Goal: Task Accomplishment & Management: Complete application form

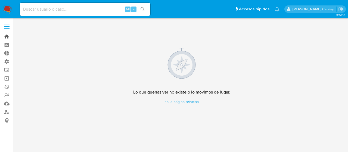
click at [4, 37] on link "Bandeja" at bounding box center [32, 36] width 65 height 8
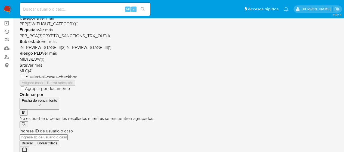
scroll to position [55, 0]
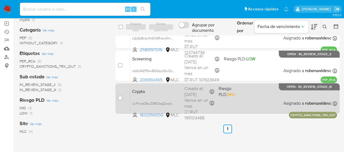
click at [259, 101] on div "Crypto UvFrwp0EsJDMiQsgQwqx9jam 1832956550 MLC Riesgo PLD: MID Creado el: [DATE…" at bounding box center [233, 98] width 207 height 27
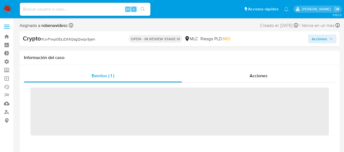
scroll to position [217, 0]
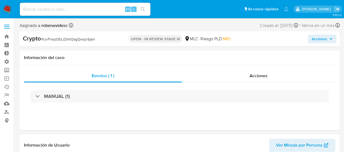
select select "10"
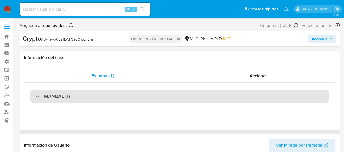
click at [235, 95] on div "MANUAL (1)" at bounding box center [179, 96] width 298 height 12
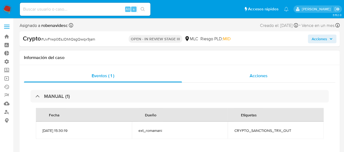
click at [249, 73] on div "Acciones" at bounding box center [258, 75] width 153 height 13
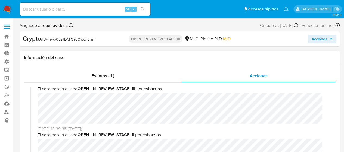
scroll to position [7, 0]
click at [315, 42] on span "Acciones" at bounding box center [318, 39] width 15 height 9
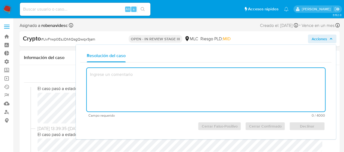
click at [193, 74] on textarea at bounding box center [206, 89] width 238 height 43
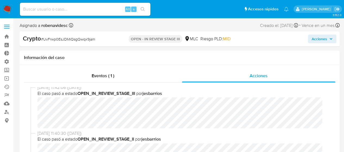
scroll to position [600, 0]
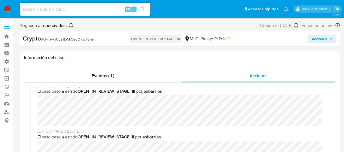
click at [309, 42] on button "Acciones" at bounding box center [322, 39] width 29 height 9
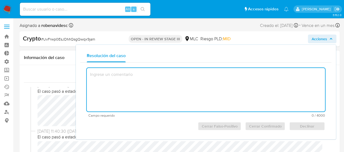
click at [52, 88] on span "23/06/2025 11:42:06 (hace 2 meses)" at bounding box center [181, 85] width 289 height 6
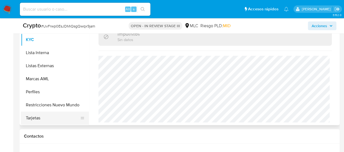
scroll to position [212, 0]
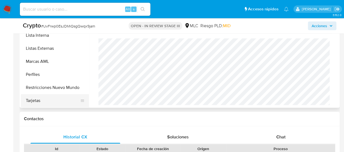
click at [38, 104] on button "Tarjetas" at bounding box center [53, 100] width 64 height 13
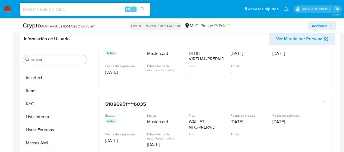
scroll to position [0, 0]
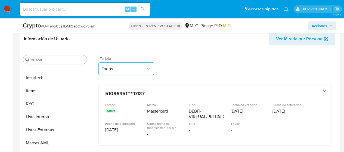
click at [143, 68] on span "Todos" at bounding box center [124, 68] width 44 height 5
click at [181, 70] on div "Tarjeta Todos" at bounding box center [214, 67] width 233 height 21
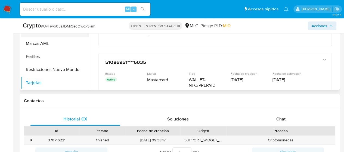
scroll to position [235, 0]
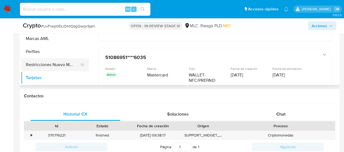
click at [53, 68] on button "Restricciones Nuevo Mundo" at bounding box center [53, 64] width 64 height 13
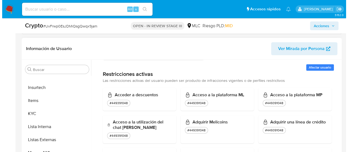
scroll to position [117, 0]
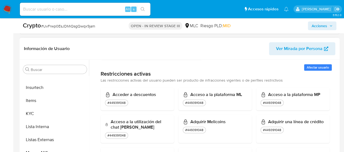
click at [310, 68] on span "Afectar usuario" at bounding box center [317, 67] width 22 height 5
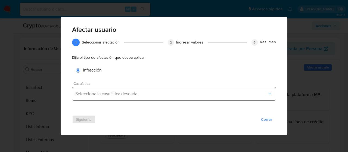
click at [190, 88] on button "Selecciona la casuística deseada" at bounding box center [174, 93] width 204 height 13
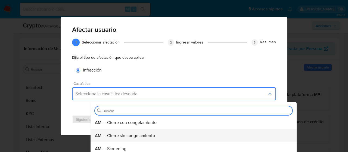
scroll to position [9, 0]
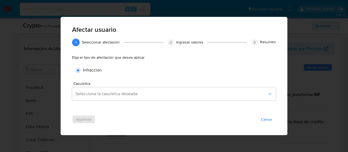
click at [227, 65] on div "Infracción" at bounding box center [174, 71] width 204 height 12
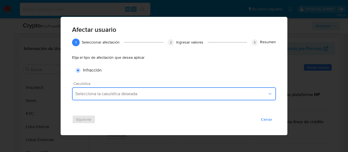
click at [248, 99] on button "Selecciona la casuística deseada" at bounding box center [174, 93] width 204 height 13
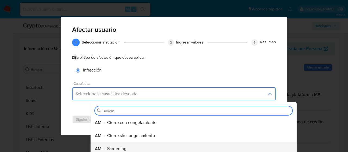
click at [177, 145] on div "AML - Screening" at bounding box center [192, 148] width 194 height 13
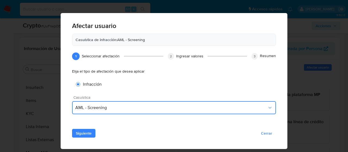
click at [154, 119] on div "Afectar usuario Casuística de infracción: AML - Screening 1 1 Seleccionar afect…" at bounding box center [174, 74] width 227 height 107
click at [93, 132] on button "Siguiente" at bounding box center [83, 133] width 23 height 9
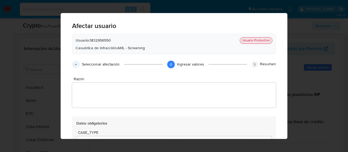
click at [148, 111] on div "Afectar usuario Usuario: 1832956550 Usuario Productivo Casuística de infracción…" at bounding box center [174, 88] width 204 height 134
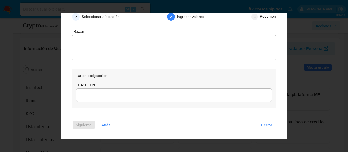
scroll to position [49, 0]
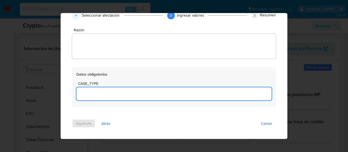
click at [148, 91] on textarea "Afectar usuario" at bounding box center [173, 93] width 195 height 13
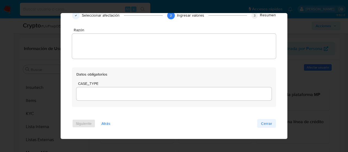
click at [258, 124] on button "Cerrar" at bounding box center [266, 123] width 19 height 9
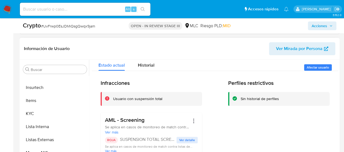
scroll to position [0, 0]
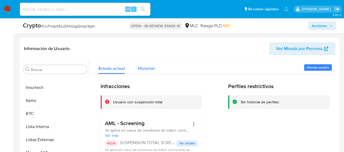
click at [152, 67] on span "Historial" at bounding box center [146, 68] width 17 height 6
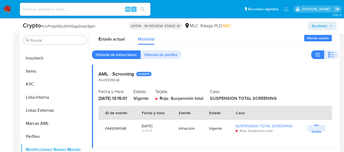
scroll to position [150, 0]
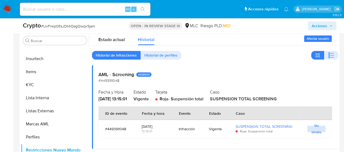
click at [317, 129] on span "Ver detalle" at bounding box center [316, 128] width 13 height 5
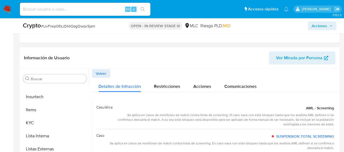
scroll to position [111, 0]
click at [160, 82] on div "Restricciones" at bounding box center [167, 85] width 26 height 14
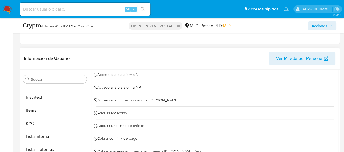
scroll to position [0, 0]
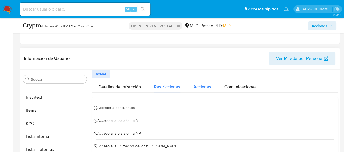
click at [206, 90] on div "Acciones" at bounding box center [202, 85] width 18 height 14
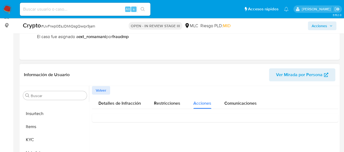
scroll to position [83, 0]
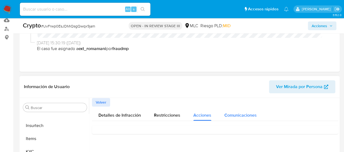
click at [237, 114] on span "Comunicaciones" at bounding box center [240, 115] width 32 height 6
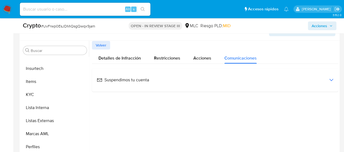
scroll to position [141, 0]
click at [121, 55] on span "Detalles de Infracción" at bounding box center [119, 57] width 42 height 6
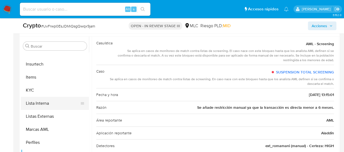
scroll to position [146, 0]
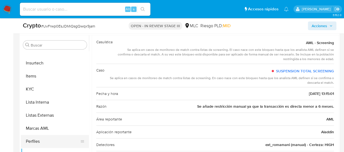
click at [35, 138] on button "Perfiles" at bounding box center [53, 141] width 64 height 13
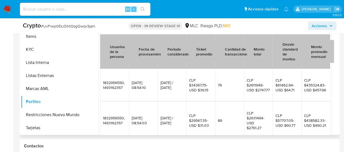
scroll to position [137, 0]
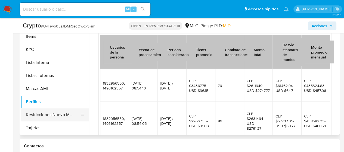
click at [58, 111] on button "Restricciones Nuevo Mundo" at bounding box center [53, 114] width 64 height 13
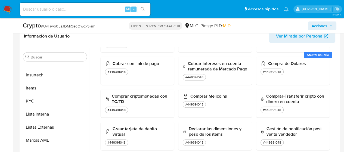
scroll to position [198, 0]
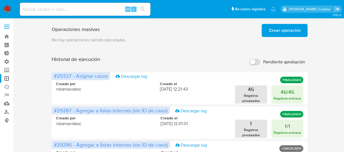
click at [271, 30] on span "Crear operación" at bounding box center [284, 30] width 32 height 12
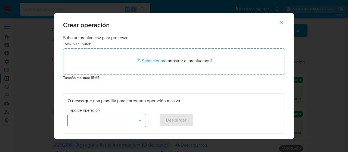
click at [137, 122] on icon "button" at bounding box center [139, 120] width 5 height 5
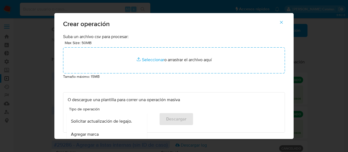
scroll to position [259, 0]
click at [115, 120] on span "Solicitar actualización de legajo." at bounding box center [101, 121] width 61 height 5
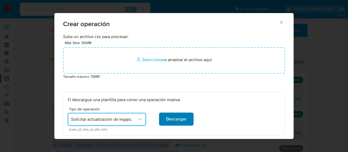
click at [179, 120] on span "Descargar" at bounding box center [176, 119] width 20 height 12
click at [283, 22] on icon "button" at bounding box center [281, 22] width 3 height 3
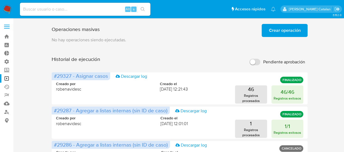
click at [205, 31] on div "Operaciones masivas Crear operación Sólo puede haber hasta un máximo de 5 opera…" at bounding box center [180, 29] width 256 height 15
click at [287, 30] on span "Crear operación" at bounding box center [284, 30] width 32 height 12
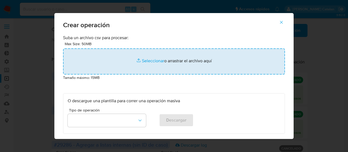
click at [157, 59] on input "file" at bounding box center [174, 61] width 222 height 26
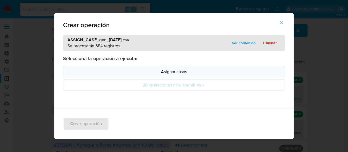
click at [185, 72] on p "Asignar casos" at bounding box center [174, 71] width 212 height 6
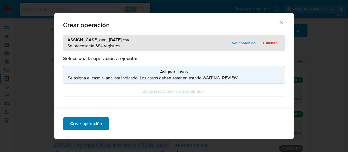
click at [97, 121] on span "Crear operación" at bounding box center [86, 124] width 32 height 12
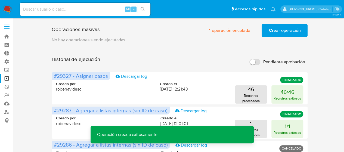
click at [273, 29] on span "Crear operación" at bounding box center [284, 30] width 32 height 12
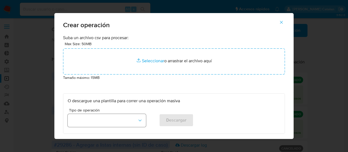
click at [134, 121] on button "button" at bounding box center [107, 120] width 78 height 13
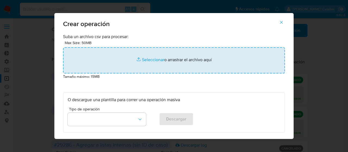
click at [162, 55] on input "file" at bounding box center [174, 60] width 222 height 26
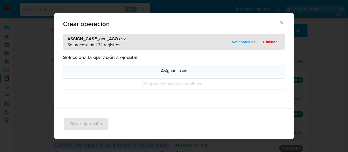
click at [164, 70] on p "Asignar casos" at bounding box center [174, 70] width 212 height 6
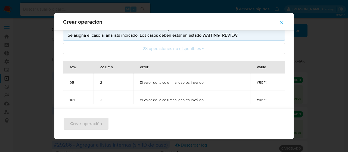
scroll to position [0, 0]
drag, startPoint x: 176, startPoint y: 83, endPoint x: 202, endPoint y: 85, distance: 25.8
click at [202, 85] on span "El valor de la columna ldap es inválido" at bounding box center [192, 83] width 104 height 5
drag, startPoint x: 135, startPoint y: 82, endPoint x: 220, endPoint y: 88, distance: 85.5
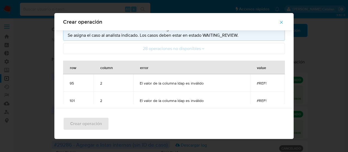
click at [220, 88] on td "El valor de la columna ldap es inválido" at bounding box center [191, 82] width 117 height 17
click at [284, 24] on icon "button" at bounding box center [281, 22] width 5 height 5
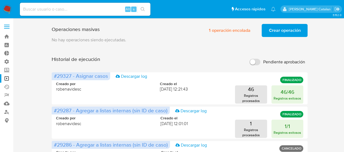
click at [224, 42] on p "No hay operaciones siendo ejecutadas." at bounding box center [180, 40] width 256 height 6
click at [227, 32] on span "1 operación encolada" at bounding box center [229, 30] width 41 height 12
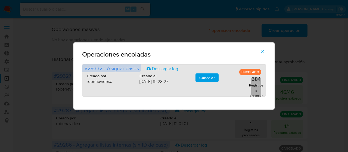
click at [255, 90] on p "Registros a procesar" at bounding box center [256, 90] width 14 height 15
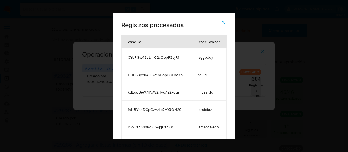
click at [225, 24] on icon "button" at bounding box center [223, 22] width 5 height 5
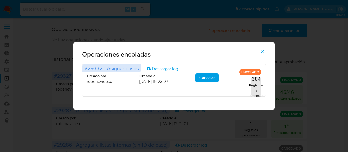
click at [261, 53] on icon "button" at bounding box center [262, 51] width 5 height 5
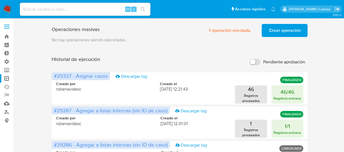
click at [274, 33] on span "Crear operación" at bounding box center [284, 30] width 32 height 12
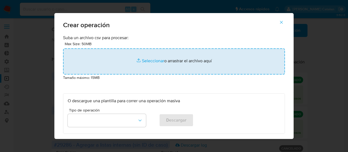
click at [139, 61] on input "file" at bounding box center [174, 61] width 222 height 26
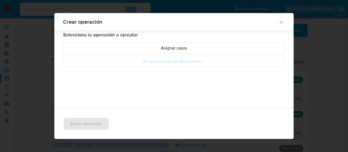
scroll to position [20, 0]
click at [184, 48] on p "Asignar casos" at bounding box center [174, 48] width 212 height 6
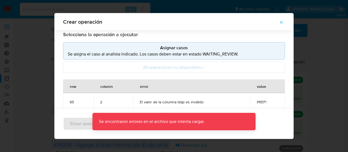
click at [281, 24] on icon "button" at bounding box center [281, 22] width 5 height 5
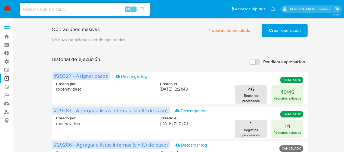
click at [279, 30] on span "Crear operación" at bounding box center [284, 30] width 32 height 12
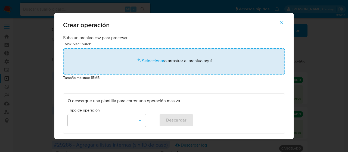
click at [149, 60] on input "file" at bounding box center [174, 61] width 222 height 26
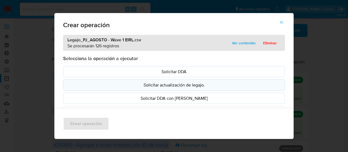
click at [192, 86] on p "Solicitar actualización de legajo." at bounding box center [174, 85] width 212 height 6
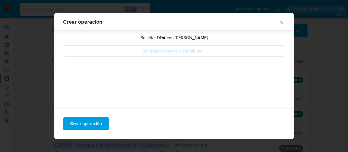
scroll to position [63, 0]
click at [88, 124] on span "Crear operación" at bounding box center [86, 124] width 32 height 12
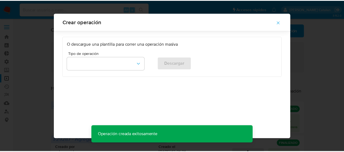
scroll to position [52, 0]
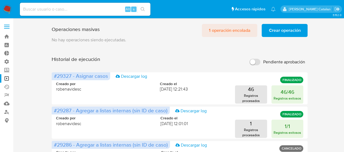
click at [235, 29] on span "1 operación encolada" at bounding box center [229, 30] width 41 height 12
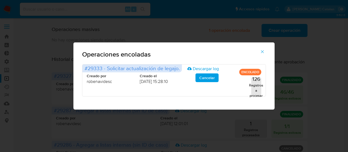
click at [261, 51] on icon "button" at bounding box center [262, 51] width 5 height 5
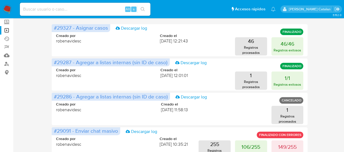
scroll to position [0, 0]
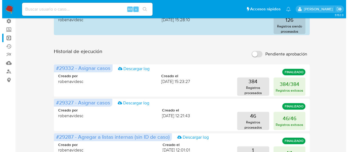
scroll to position [41, 0]
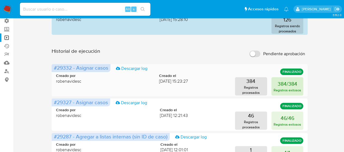
click at [285, 83] on p "384/384" at bounding box center [287, 84] width 20 height 8
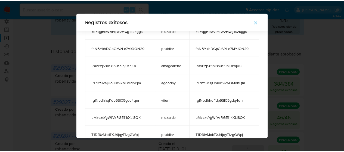
scroll to position [0, 0]
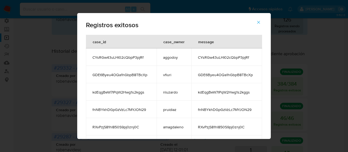
click at [261, 24] on icon "button" at bounding box center [258, 22] width 5 height 5
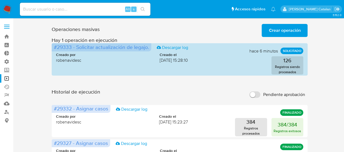
click at [200, 95] on div "Historial de ejecución Pendiente aprobación" at bounding box center [180, 95] width 256 height 12
click at [268, 36] on button "Crear operación" at bounding box center [284, 30] width 46 height 13
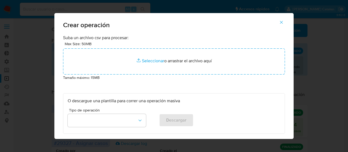
click at [283, 24] on icon "button" at bounding box center [281, 22] width 5 height 5
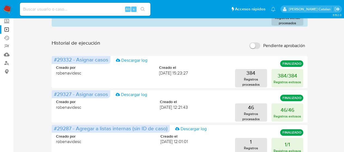
scroll to position [50, 0]
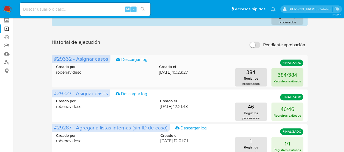
click at [284, 75] on p "384/384" at bounding box center [287, 75] width 20 height 8
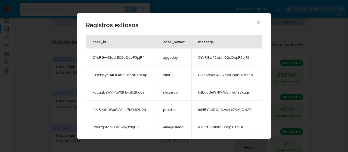
click at [261, 23] on icon "button" at bounding box center [258, 22] width 5 height 5
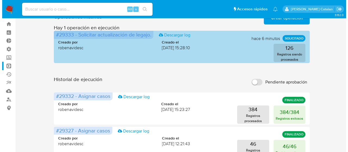
scroll to position [0, 0]
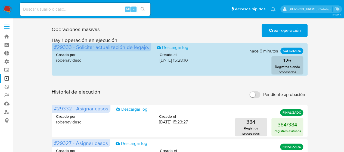
click at [279, 30] on span "Crear operación" at bounding box center [284, 30] width 32 height 12
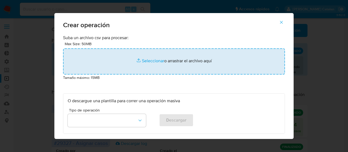
click at [147, 59] on input "file" at bounding box center [174, 61] width 222 height 26
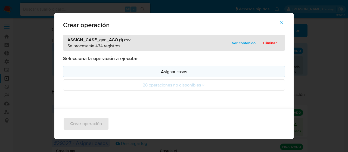
click at [175, 71] on p "Asignar casos" at bounding box center [174, 71] width 212 height 6
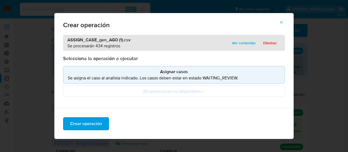
click at [283, 23] on icon "button" at bounding box center [281, 22] width 3 height 3
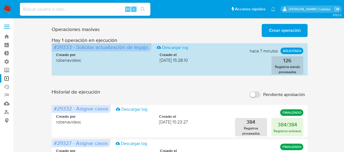
click at [263, 29] on button "Crear operación" at bounding box center [284, 30] width 46 height 13
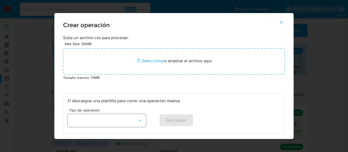
click at [137, 121] on icon "button" at bounding box center [139, 120] width 5 height 5
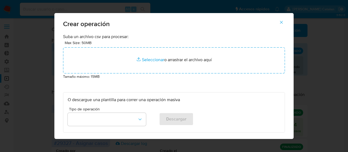
click at [173, 97] on p "O descargue una plantilla para correr una operación masiva" at bounding box center [174, 100] width 212 height 6
click at [134, 118] on button "button" at bounding box center [107, 119] width 78 height 13
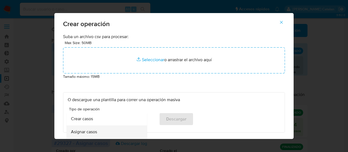
click at [127, 134] on div "Asignar casos" at bounding box center [105, 131] width 68 height 13
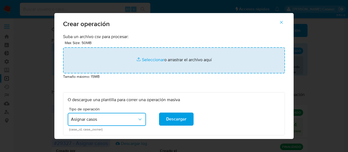
click at [154, 60] on input "file" at bounding box center [174, 60] width 222 height 26
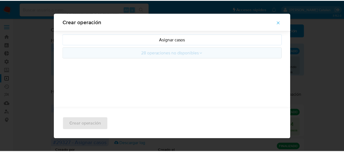
scroll to position [0, 0]
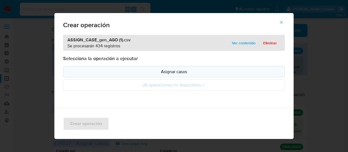
click at [185, 75] on button "Asignar casos" at bounding box center [174, 71] width 222 height 11
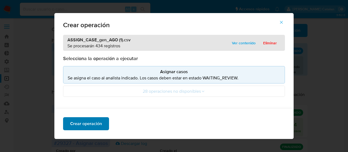
click at [85, 123] on span "Crear operación" at bounding box center [86, 124] width 32 height 12
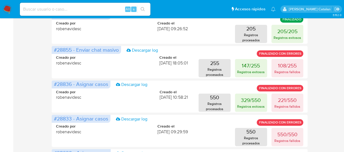
scroll to position [267, 0]
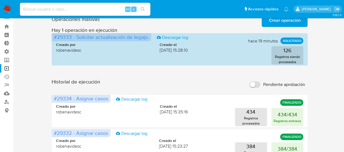
scroll to position [18, 0]
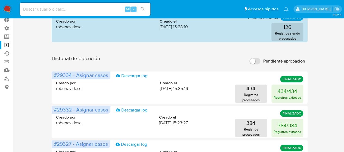
scroll to position [33, 0]
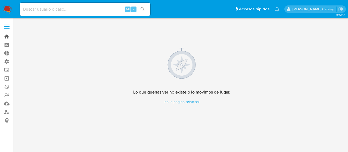
click at [8, 36] on link "Bandeja" at bounding box center [32, 36] width 65 height 8
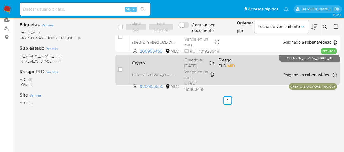
scroll to position [88, 0]
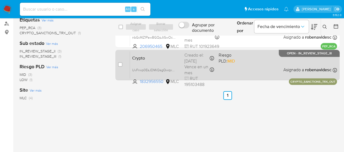
click at [252, 70] on div "Crypto UvFrwp0EsJDMiQsgQwqx9jam 1832956550 MLC Riesgo PLD: MID Creado el: [DATE…" at bounding box center [233, 64] width 207 height 27
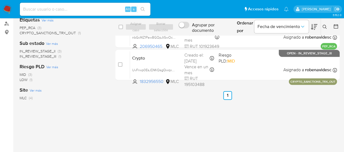
scroll to position [0, 0]
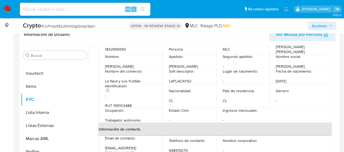
scroll to position [305, 0]
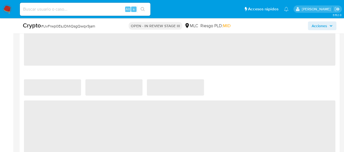
select select "10"
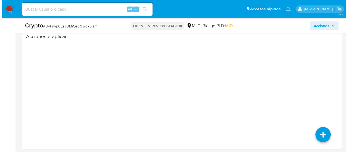
scroll to position [941, 0]
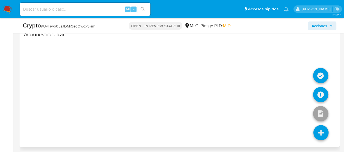
click at [324, 130] on icon at bounding box center [320, 132] width 15 height 15
click at [320, 128] on icon at bounding box center [320, 132] width 15 height 15
click at [321, 93] on icon at bounding box center [320, 94] width 15 height 15
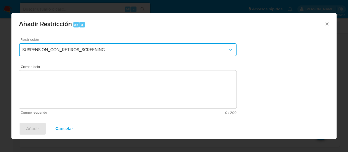
click at [229, 51] on icon "Restriction" at bounding box center [230, 49] width 5 height 5
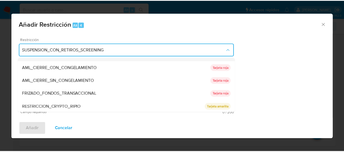
scroll to position [37, 0]
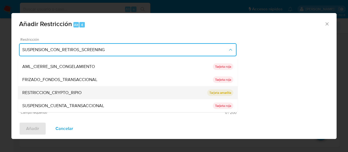
click at [175, 92] on div "RESTRICCION_CRYPTO_RIPIO" at bounding box center [114, 92] width 185 height 13
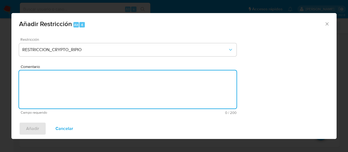
click at [128, 90] on textarea "Comentario" at bounding box center [127, 89] width 217 height 38
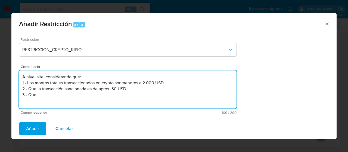
click at [144, 87] on textarea "A nivel site, considerando que: 1.- Los montos totales transaccionados en crypt…" at bounding box center [127, 89] width 217 height 38
click at [122, 81] on textarea "A nivel site, considerando que: 1.- Los montos totales transaccionados en crypt…" at bounding box center [127, 89] width 217 height 38
click at [62, 95] on textarea "A nivel site, considerando que: 1.- Los montos totales transaccionados en crypt…" at bounding box center [127, 89] width 217 height 38
click at [102, 96] on textarea "A nivel site, considerando que: 1.- Los montos totales transaccionados en crypt…" at bounding box center [127, 89] width 217 height 38
drag, startPoint x: 46, startPoint y: 77, endPoint x: 5, endPoint y: 74, distance: 40.6
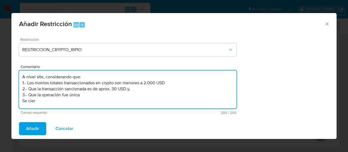
click at [5, 74] on div "Añadir Restricción Alt 4 Restricción RESTRICCION_CRYPTO_RIPIO Comentario A nive…" at bounding box center [174, 76] width 348 height 152
click at [39, 104] on textarea "Considerando que: 1.- Los montos totales transaccionados en crypto son menores …" at bounding box center [127, 89] width 217 height 38
drag, startPoint x: 64, startPoint y: 102, endPoint x: 20, endPoint y: 104, distance: 43.5
click at [20, 104] on textarea "Considerando que: 1.- Los montos totales transaccionados en crypto son menores …" at bounding box center [127, 89] width 217 height 38
drag, startPoint x: 50, startPoint y: 75, endPoint x: 8, endPoint y: 77, distance: 42.5
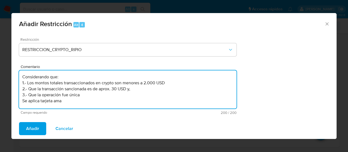
click at [8, 77] on div "Añadir Restricción Alt 4 Restricción RESTRICCION_CRYPTO_RIPIO Comentario Consid…" at bounding box center [174, 76] width 348 height 152
click at [62, 101] on textarea "Dado que: 1.- Los montos totales transaccionados en crypto son menores a 2.000 …" at bounding box center [127, 89] width 217 height 38
drag, startPoint x: 74, startPoint y: 104, endPoint x: 20, endPoint y: 73, distance: 62.6
click at [20, 73] on textarea "Dado que: 1.- Los montos totales transaccionados en crypto son menores a 2.000 …" at bounding box center [127, 89] width 217 height 38
type textarea "Dado que: 1.- Los montos totales transaccionados en crypto son menores a 2.000 …"
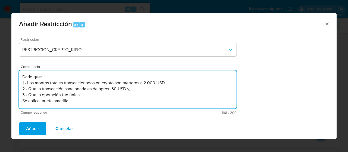
click at [29, 127] on span "Añadir" at bounding box center [32, 129] width 13 height 12
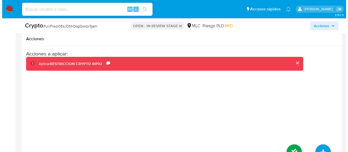
scroll to position [941, 0]
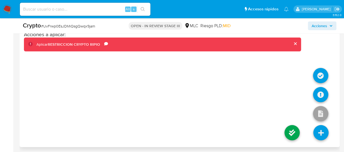
click at [324, 128] on icon at bounding box center [320, 132] width 15 height 15
click at [321, 98] on icon at bounding box center [320, 94] width 15 height 15
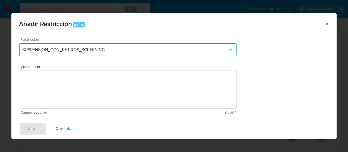
click at [172, 45] on button "SUSPENSION_CON_RETIROS_SCREENING" at bounding box center [127, 49] width 217 height 13
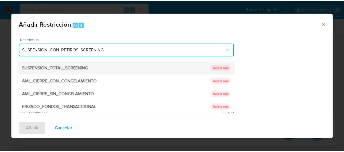
scroll to position [0, 0]
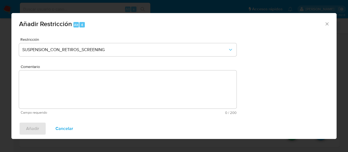
click at [272, 67] on div "Restricción SUSPENSION_CON_RETIROS_SCREENING Comentario Campo requerido 0 / 200…" at bounding box center [173, 75] width 325 height 85
click at [71, 129] on span "Cancelar" at bounding box center [64, 129] width 18 height 12
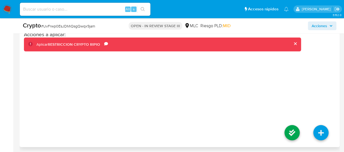
click at [134, 122] on div "Acciones a aplicar : Aplicar RESTRICCION CRYPTO RIPIO Comentario Dado que: 1.- …" at bounding box center [179, 86] width 311 height 111
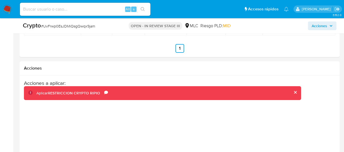
scroll to position [892, 0]
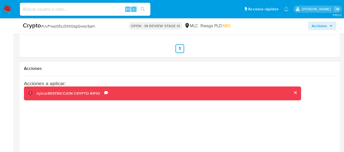
click at [215, 118] on div "Acciones a aplicar : Aplicar RESTRICCION CRYPTO RIPIO Comentario Dado que: 1.- …" at bounding box center [162, 123] width 277 height 87
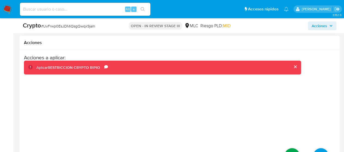
scroll to position [941, 0]
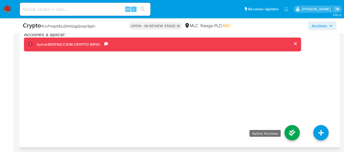
click at [290, 130] on icon at bounding box center [291, 132] width 15 height 15
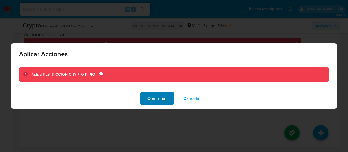
click at [168, 97] on button "Confirmar" at bounding box center [157, 98] width 34 height 13
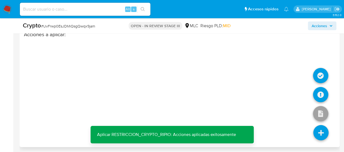
click at [322, 134] on icon at bounding box center [320, 132] width 15 height 15
click at [323, 71] on icon at bounding box center [320, 75] width 15 height 15
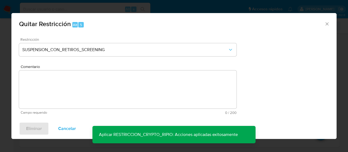
click at [174, 42] on div "Restricción SUSPENSION_CON_RETIROS_SCREENING" at bounding box center [127, 50] width 217 height 26
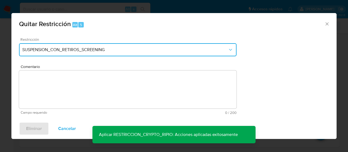
click at [169, 47] on span "SUSPENSION_CON_RETIROS_SCREENING" at bounding box center [124, 49] width 205 height 5
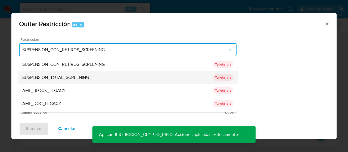
click at [169, 72] on div "SUSPENSION_TOTAL_SCREENING" at bounding box center [117, 77] width 190 height 13
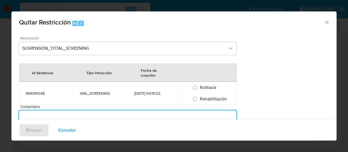
click at [122, 114] on textarea "Comentario" at bounding box center [127, 129] width 217 height 38
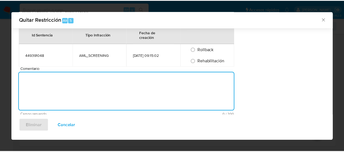
scroll to position [39, 0]
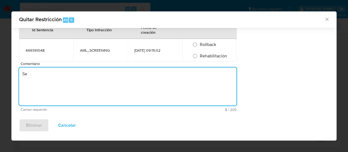
type textarea "S"
type textarea "Por decisión del site, se cambia tarjeta roja por tarjeta amarilla sobre Crypto."
click at [195, 55] on input "Rehabilitación" at bounding box center [194, 56] width 9 height 9
radio input "true"
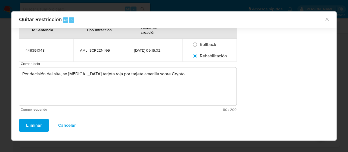
click at [33, 123] on span "Eliminar" at bounding box center [34, 125] width 16 height 12
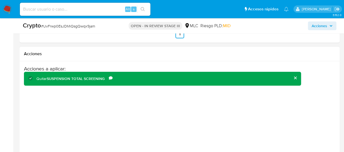
click at [265, 90] on div "Acciones a aplicar : Quitar SUSPENSION TOTAL SCREENING Comentario Por decisión …" at bounding box center [162, 108] width 277 height 87
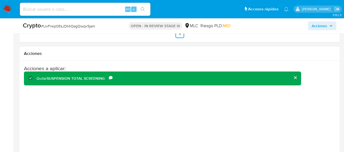
scroll to position [941, 0]
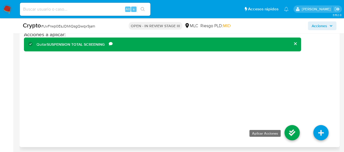
click at [289, 132] on icon at bounding box center [291, 132] width 15 height 15
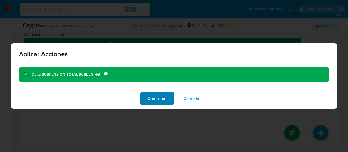
click at [151, 99] on span "Confirmar" at bounding box center [157, 98] width 20 height 12
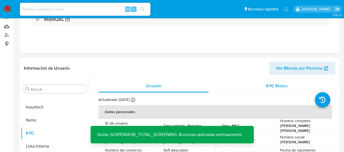
scroll to position [0, 0]
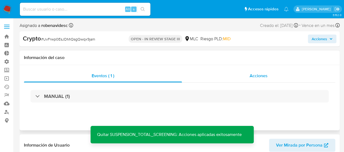
click at [259, 74] on span "Acciones" at bounding box center [258, 76] width 18 height 6
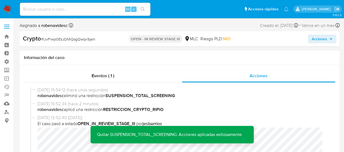
click at [202, 102] on span "12/08/2025 15:52:34 (hace 2 minutos)" at bounding box center [181, 104] width 289 height 6
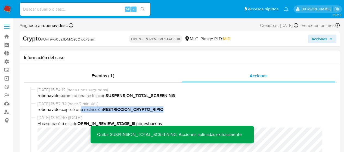
drag, startPoint x: 79, startPoint y: 111, endPoint x: 166, endPoint y: 109, distance: 87.0
click at [166, 109] on span "robenavidesc aplicó una restricción RESTRICCION_CRYPTO_RIPIO" at bounding box center [181, 110] width 289 height 6
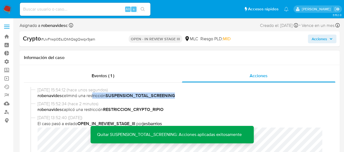
drag, startPoint x: 90, startPoint y: 95, endPoint x: 180, endPoint y: 93, distance: 89.1
click at [180, 93] on span "robenavidesc eliminó una restricción SUSPENSION_TOTAL_SCREENING" at bounding box center [181, 96] width 289 height 6
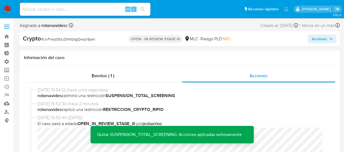
click at [320, 43] on span "Acciones" at bounding box center [318, 39] width 15 height 9
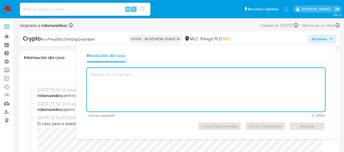
click at [185, 75] on textarea at bounding box center [206, 89] width 238 height 43
type textarea "Dado que: 1.- Los montos totales transaccionados en crypto son menores a 2.000 …"
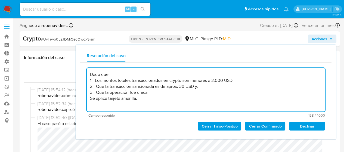
drag, startPoint x: 99, startPoint y: 73, endPoint x: 67, endPoint y: 75, distance: 32.1
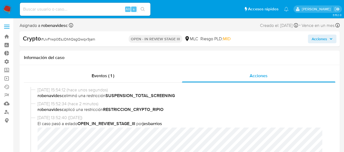
click at [317, 39] on span "Acciones" at bounding box center [318, 39] width 15 height 9
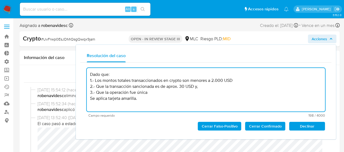
click at [100, 74] on textarea "Dado que: 1.- Los montos totales transaccionados en crypto son menores a 2.000 …" at bounding box center [206, 89] width 238 height 43
click at [158, 87] on textarea "Considerando que: 1.- Los montos totales transaccionados en crypto son menores …" at bounding box center [206, 89] width 238 height 43
click at [150, 93] on textarea "Considerando que: 1.- Los montos totales transaccionados en crypto son menores …" at bounding box center [206, 89] width 238 height 43
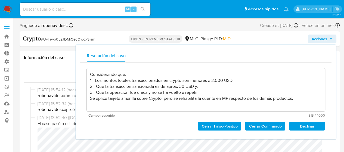
click at [260, 125] on span "Cerrar Confirmado" at bounding box center [265, 126] width 33 height 8
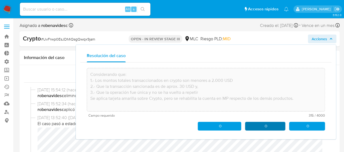
type textarea "Considerando que: 1.- Los montos totales transaccionados en crypto son menores …"
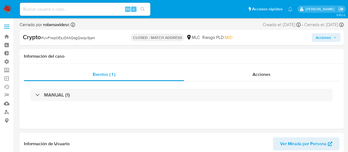
select select "10"
click at [252, 78] on div "Acciones" at bounding box center [258, 74] width 153 height 13
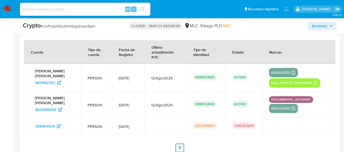
scroll to position [832, 0]
